Goal: Information Seeking & Learning: Check status

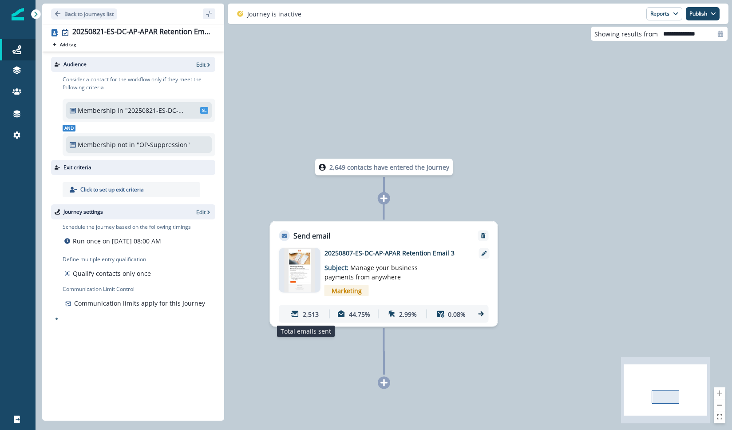
click at [306, 315] on p "2,513" at bounding box center [311, 313] width 16 height 9
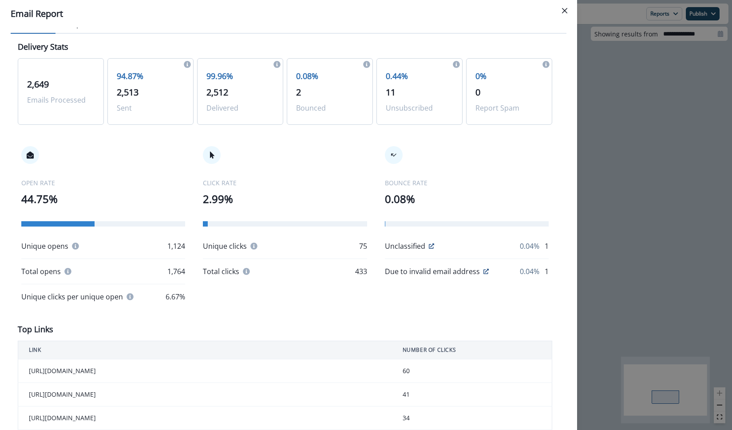
scroll to position [32, 0]
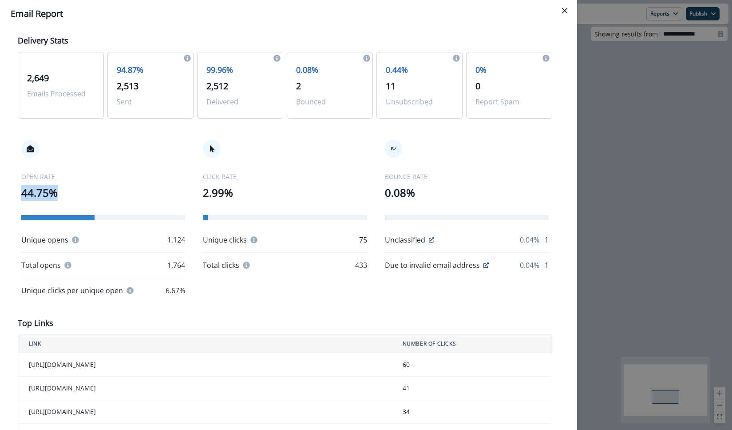
drag, startPoint x: 62, startPoint y: 195, endPoint x: 22, endPoint y: 196, distance: 39.5
click at [22, 196] on p "44.75%" at bounding box center [103, 193] width 164 height 16
copy p "44.75%"
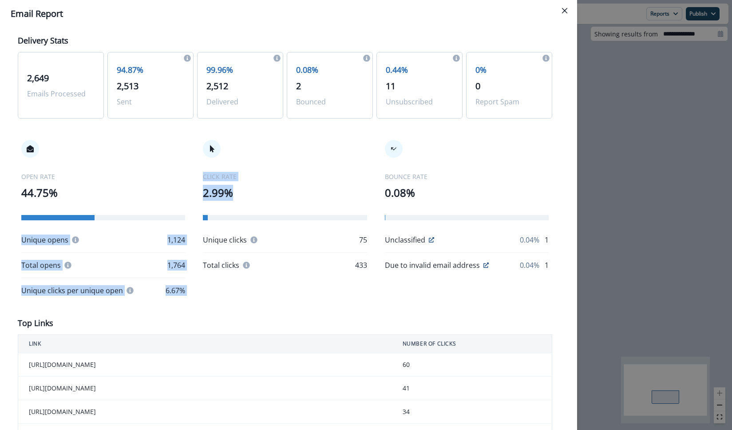
drag, startPoint x: 255, startPoint y: 195, endPoint x: 193, endPoint y: 195, distance: 61.7
click at [193, 195] on div "OPEN RATE 44.75% Unique opens 1,124 Total opens 1,764 Unique clicks per unique …" at bounding box center [285, 217] width 535 height 191
click at [238, 193] on p "2.99%" at bounding box center [285, 193] width 164 height 16
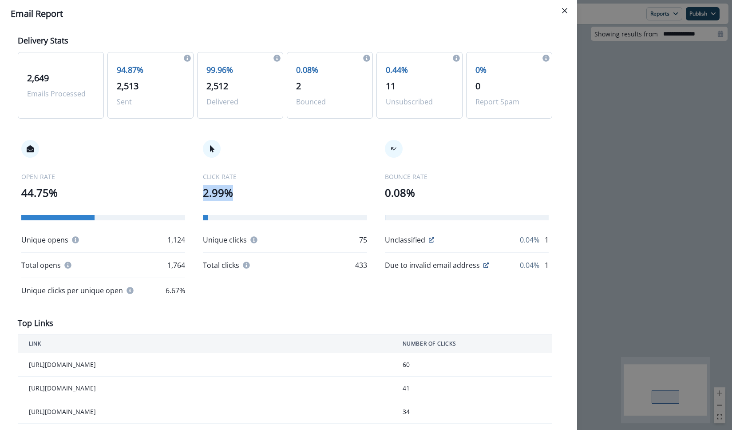
drag, startPoint x: 250, startPoint y: 192, endPoint x: 201, endPoint y: 191, distance: 49.8
click at [201, 191] on div "OPEN RATE 44.75% Unique opens 1,124 Total opens 1,764 Unique clicks per unique …" at bounding box center [285, 217] width 535 height 191
copy p "2.99%"
drag, startPoint x: 565, startPoint y: 12, endPoint x: 411, endPoint y: 29, distance: 155.5
click at [565, 12] on icon "Close" at bounding box center [564, 10] width 5 height 5
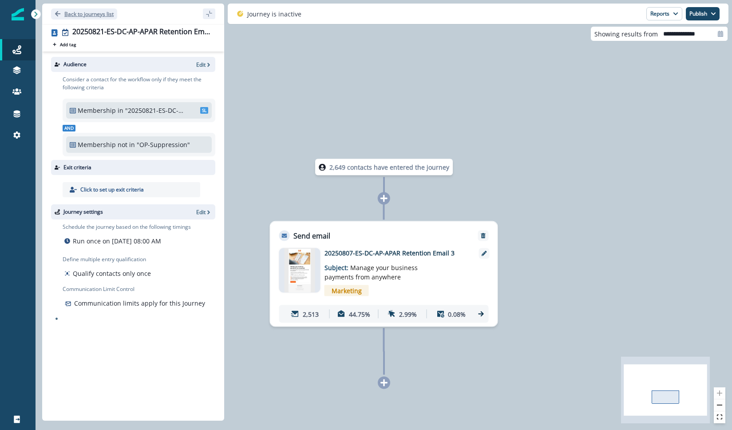
click at [77, 10] on p "Back to journeys list" at bounding box center [88, 14] width 49 height 8
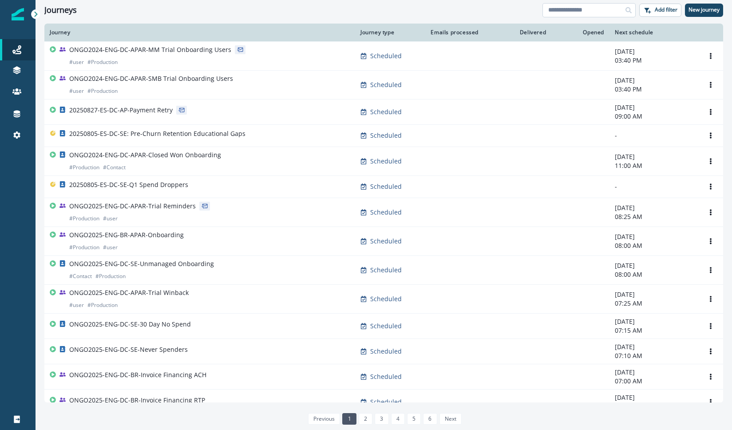
click at [569, 3] on input at bounding box center [589, 10] width 93 height 14
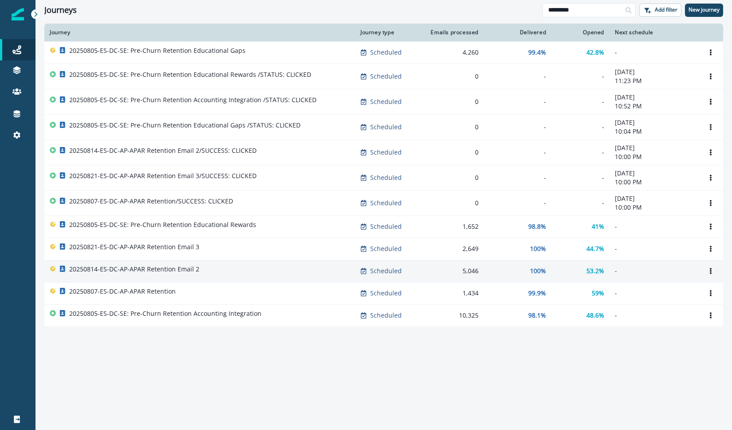
type input "*********"
click at [173, 268] on p "20250814-ES-DC-AP-APAR Retention Email 2" at bounding box center [134, 269] width 130 height 9
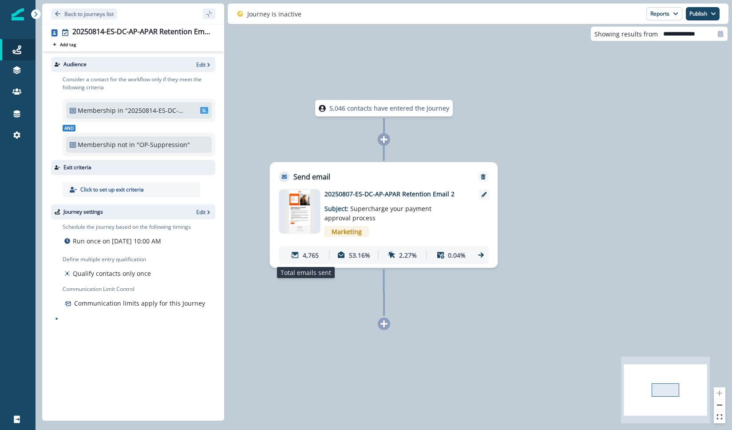
click at [304, 252] on p "4,765" at bounding box center [311, 254] width 16 height 9
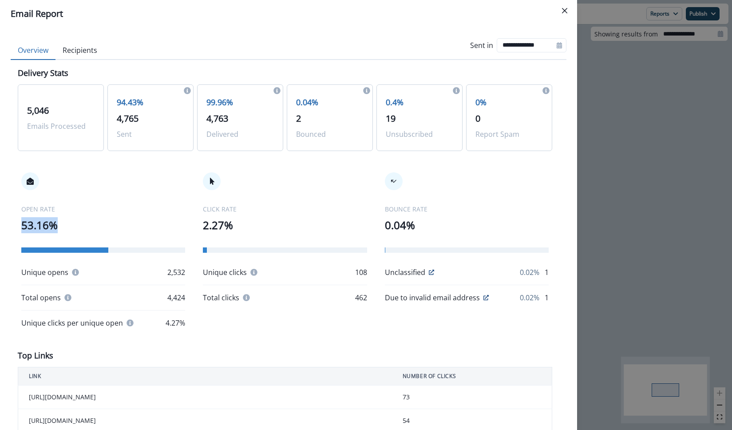
click at [20, 227] on div "OPEN RATE 53.16% Unique opens 2,532 Total opens 4,424 Unique clicks per unique …" at bounding box center [285, 250] width 535 height 191
copy p "53.16%"
drag, startPoint x: 253, startPoint y: 226, endPoint x: 198, endPoint y: 226, distance: 54.6
click at [196, 226] on div "OPEN RATE 53.16% Unique opens 2,532 Total opens 4,424 Unique clicks per unique …" at bounding box center [285, 250] width 535 height 191
copy p "2.27%"
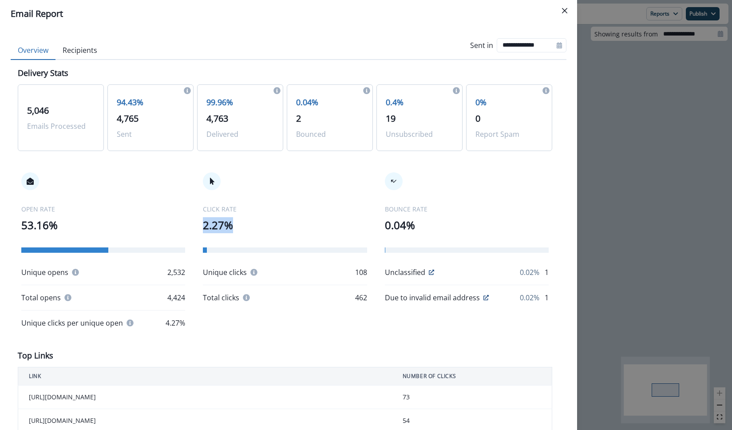
drag, startPoint x: 566, startPoint y: 10, endPoint x: 450, endPoint y: 25, distance: 116.9
click at [566, 10] on icon "Close" at bounding box center [564, 10] width 5 height 5
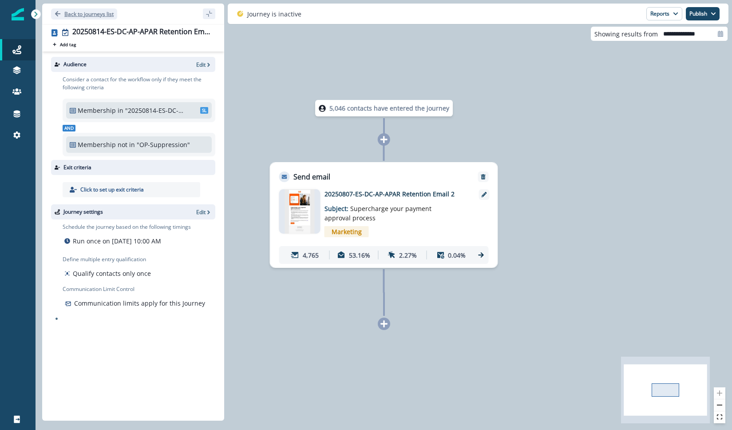
click at [99, 19] on button "Back to journeys list" at bounding box center [84, 13] width 66 height 11
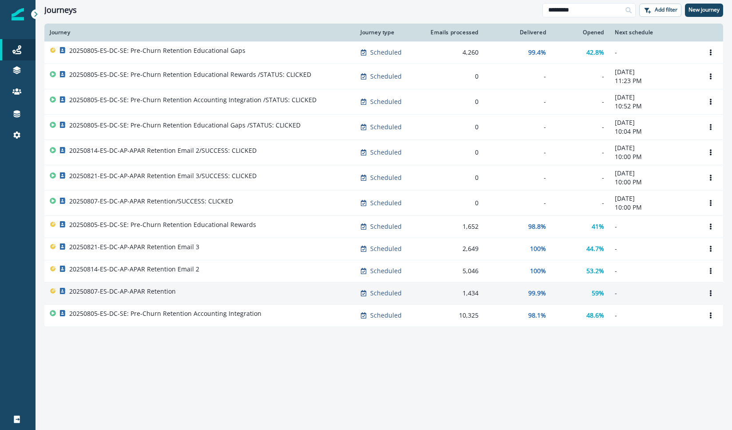
click at [171, 291] on p "20250807-ES-DC-AP-APAR Retention" at bounding box center [122, 291] width 107 height 9
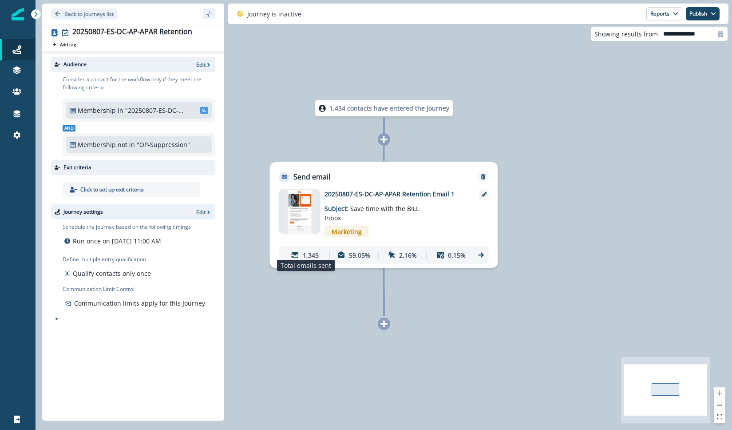
click at [293, 252] on icon at bounding box center [295, 255] width 8 height 6
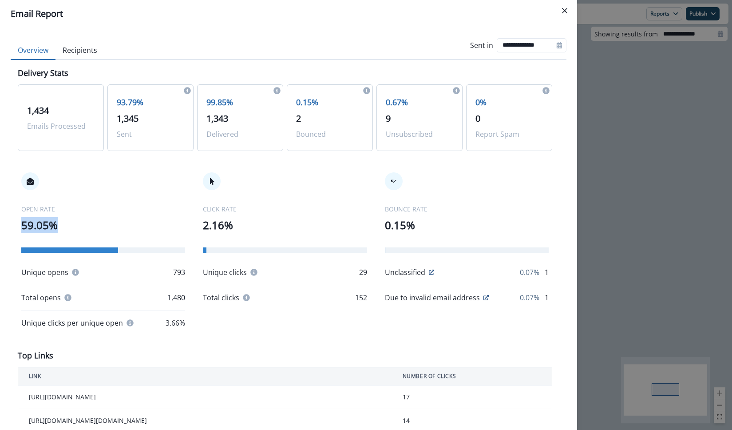
drag, startPoint x: 60, startPoint y: 225, endPoint x: 45, endPoint y: 225, distance: 15.5
click at [17, 227] on div "Delivery Stats 1,434 Emails Processed 93.79% 1,345 Sent 99.85% 1,343 Delivered …" at bounding box center [289, 404] width 556 height 689
copy p "59.05%"
drag, startPoint x: 244, startPoint y: 223, endPoint x: 199, endPoint y: 229, distance: 45.2
click at [199, 229] on div "OPEN RATE 59.05% Unique opens 793 Total opens 1,480 Unique clicks per unique op…" at bounding box center [285, 250] width 535 height 191
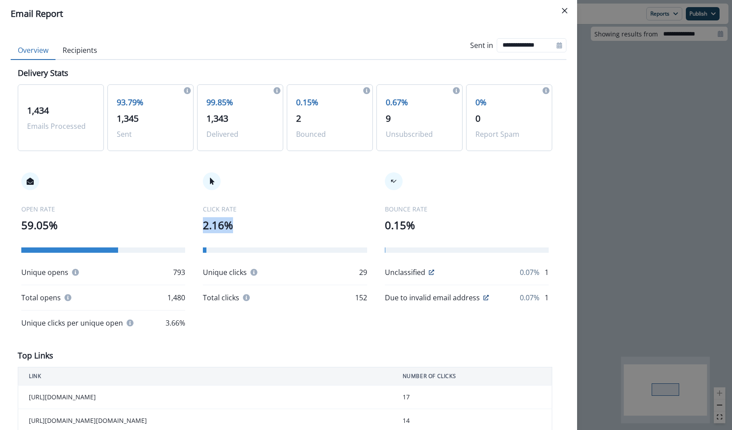
copy p "2.16%"
click at [566, 9] on icon "Close" at bounding box center [564, 10] width 5 height 5
